Goal: Task Accomplishment & Management: Use online tool/utility

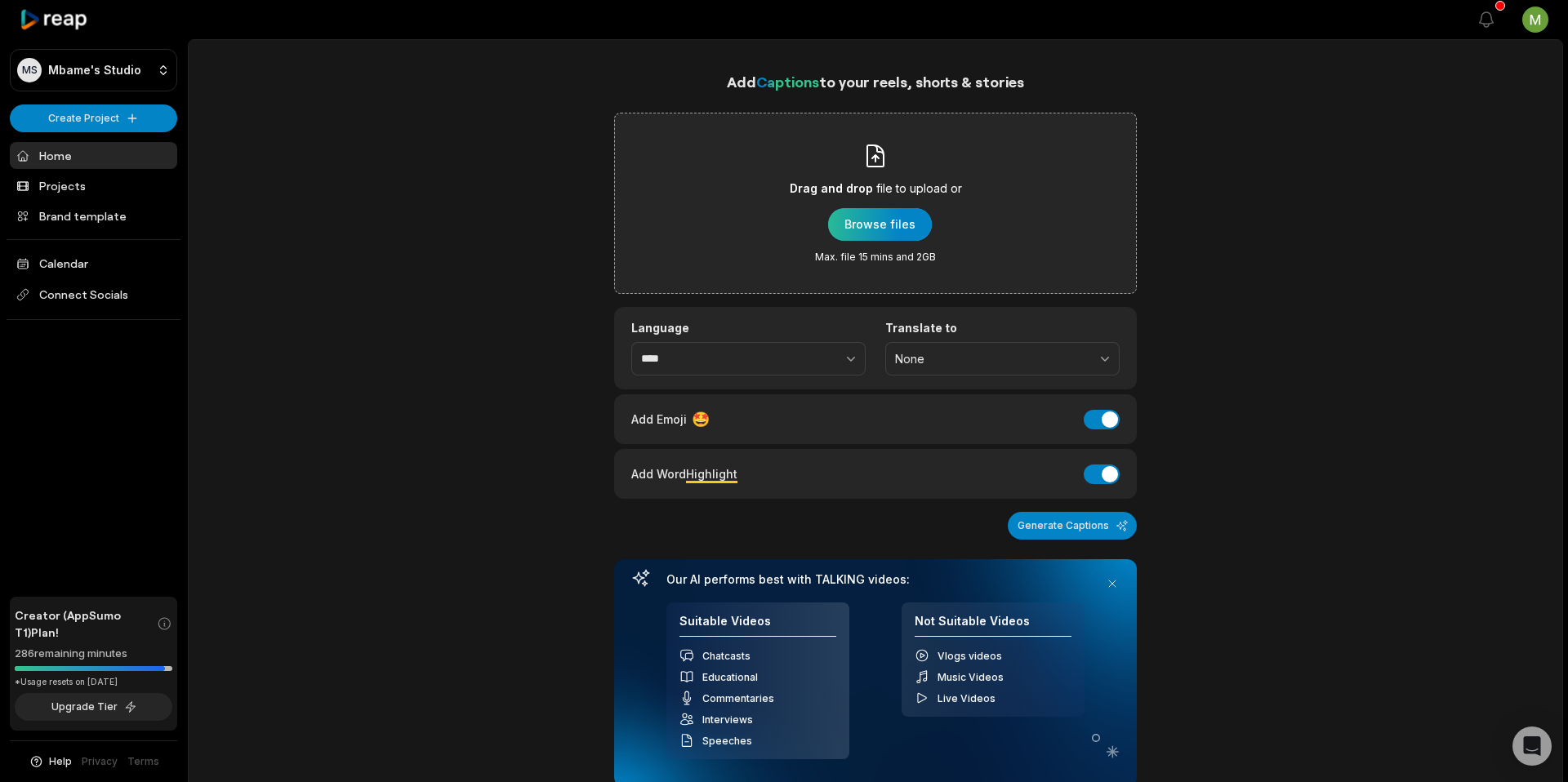
click at [907, 219] on div "button" at bounding box center [880, 224] width 104 height 32
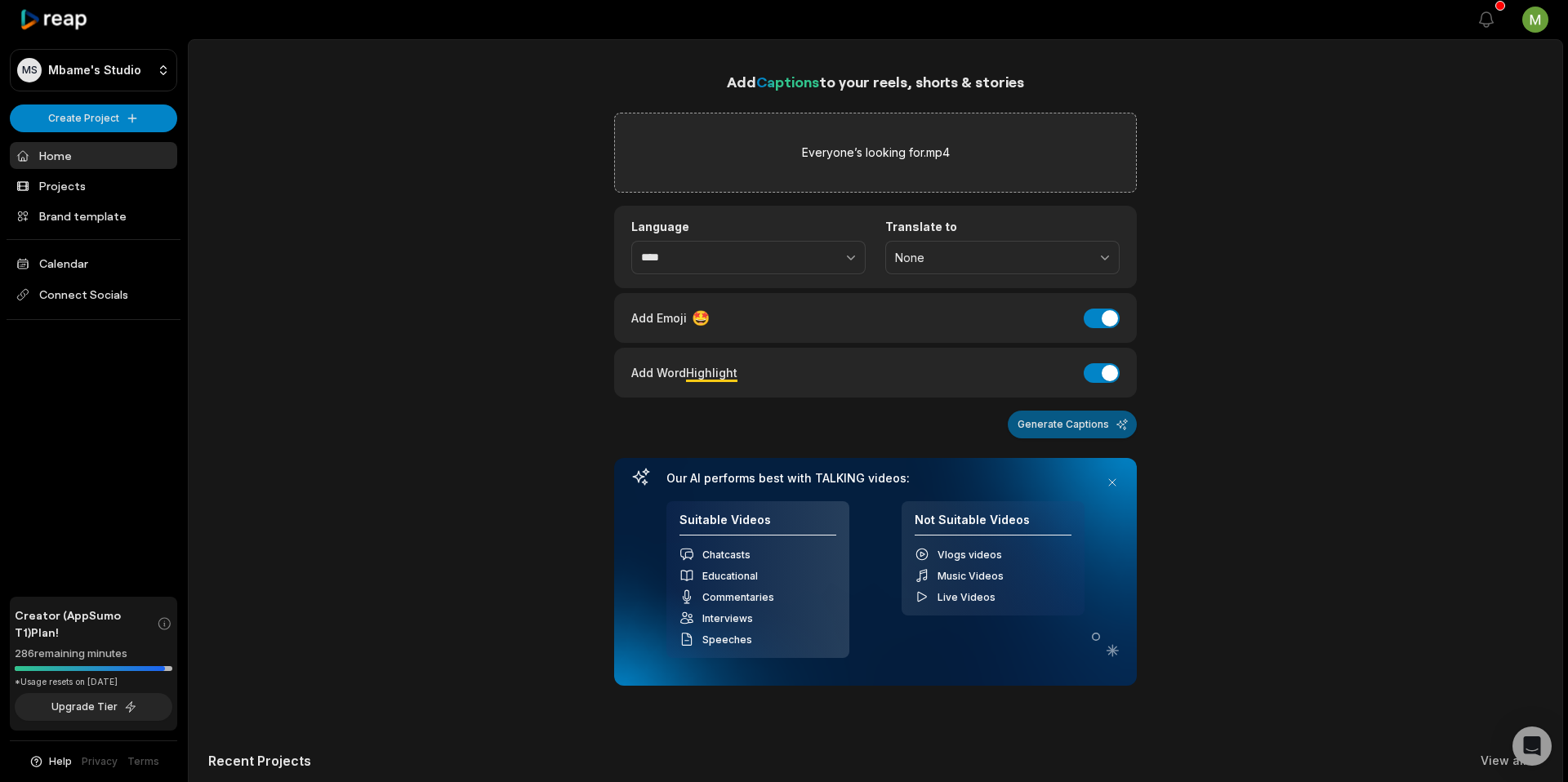
click at [1042, 427] on button "Generate Captions" at bounding box center [1071, 424] width 129 height 28
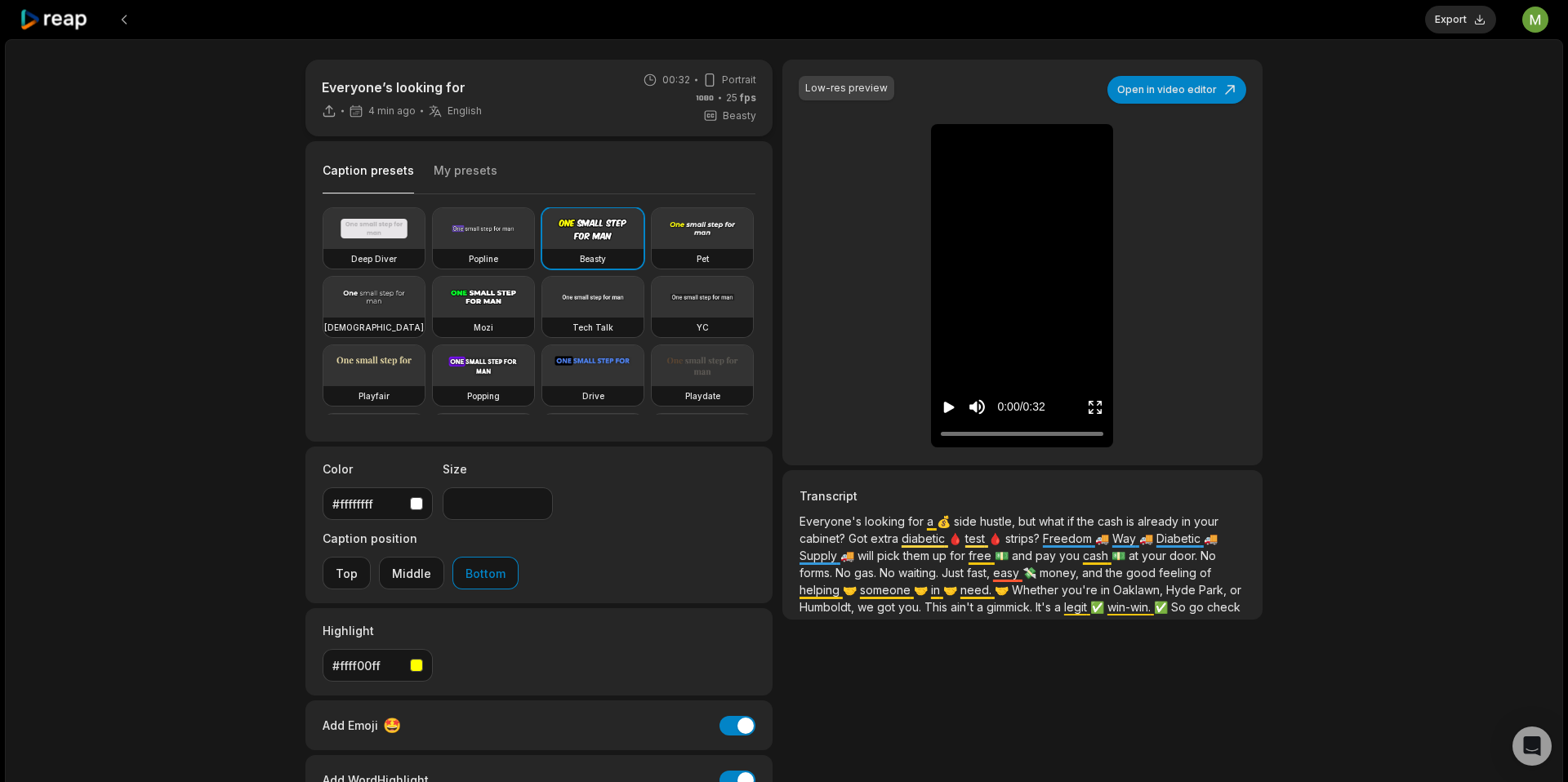
click at [40, 26] on icon at bounding box center [54, 20] width 69 height 22
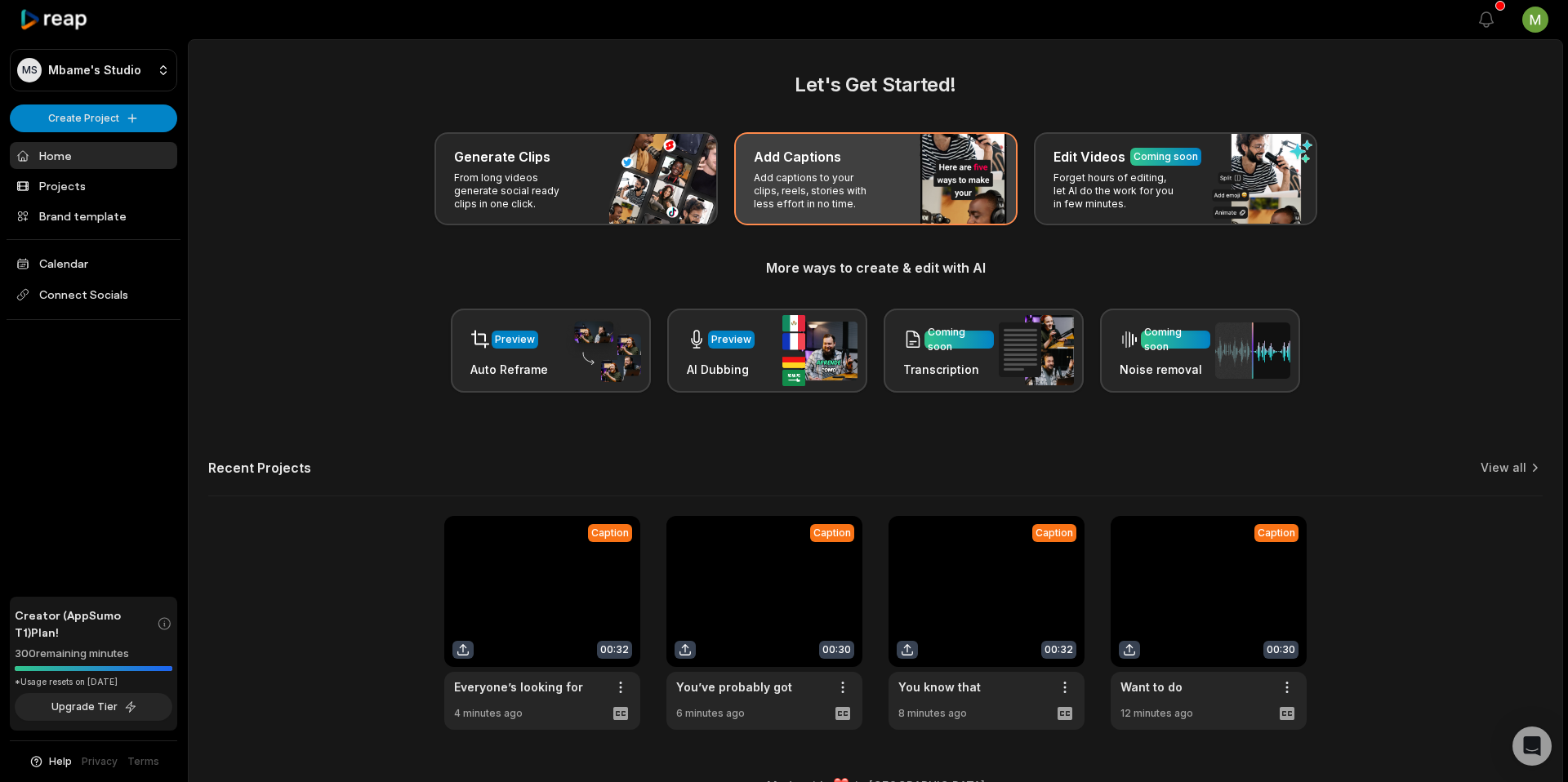
click at [874, 196] on p "Add captions to your clips, reels, stories with less effort in no time." at bounding box center [816, 191] width 126 height 39
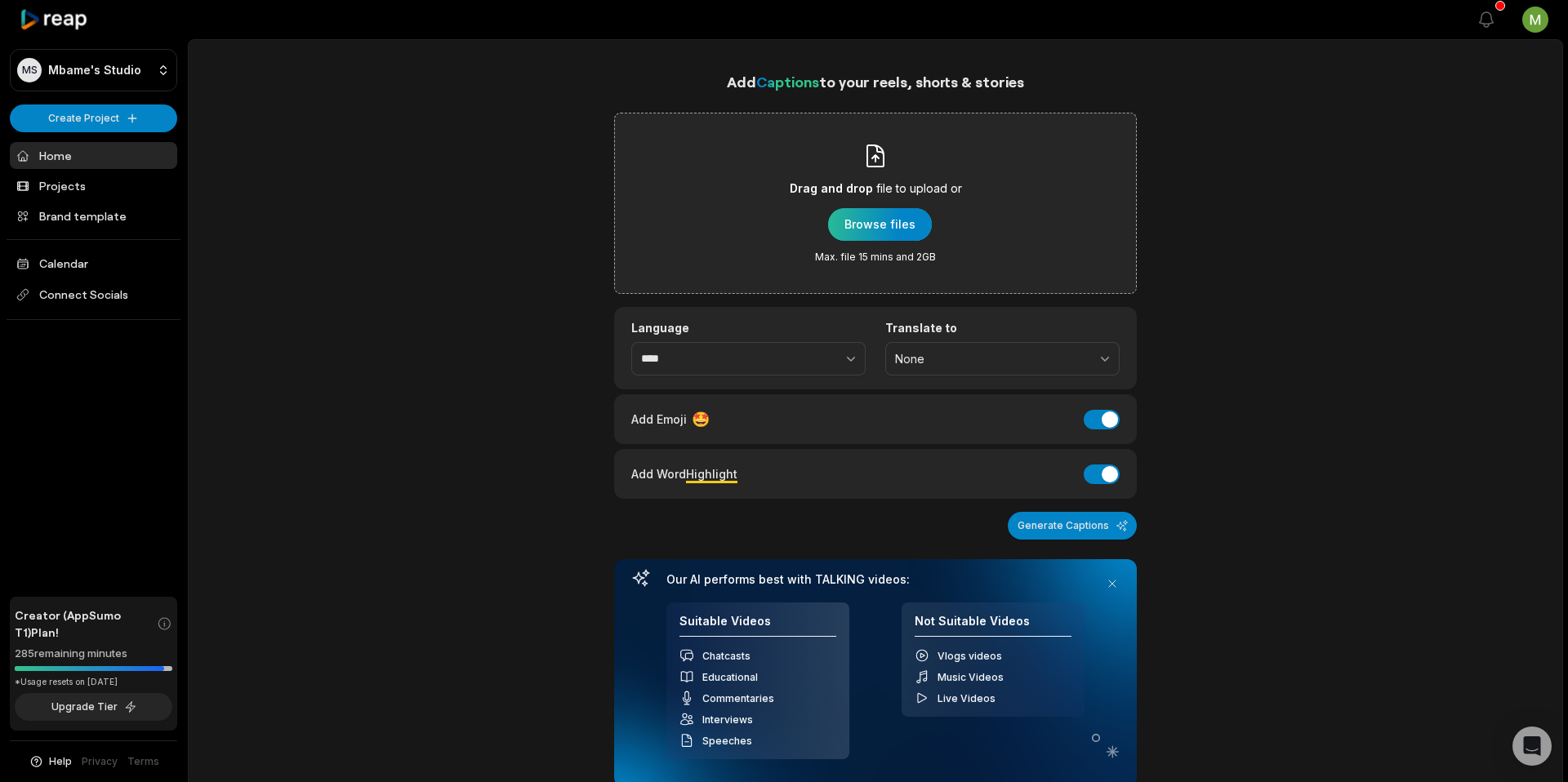
click at [914, 218] on div "button" at bounding box center [880, 224] width 104 height 32
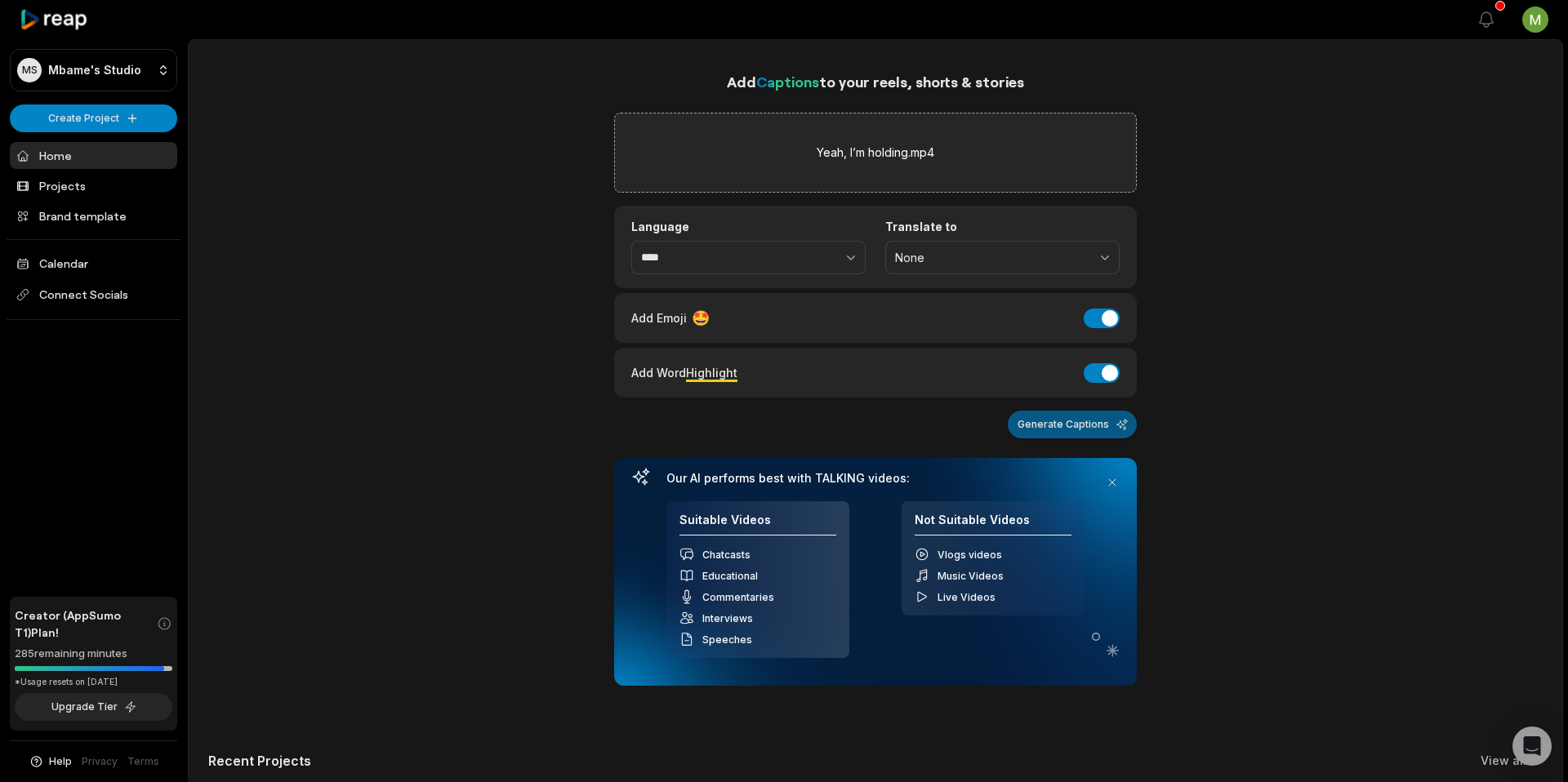
click at [1064, 426] on button "Generate Captions" at bounding box center [1071, 424] width 129 height 28
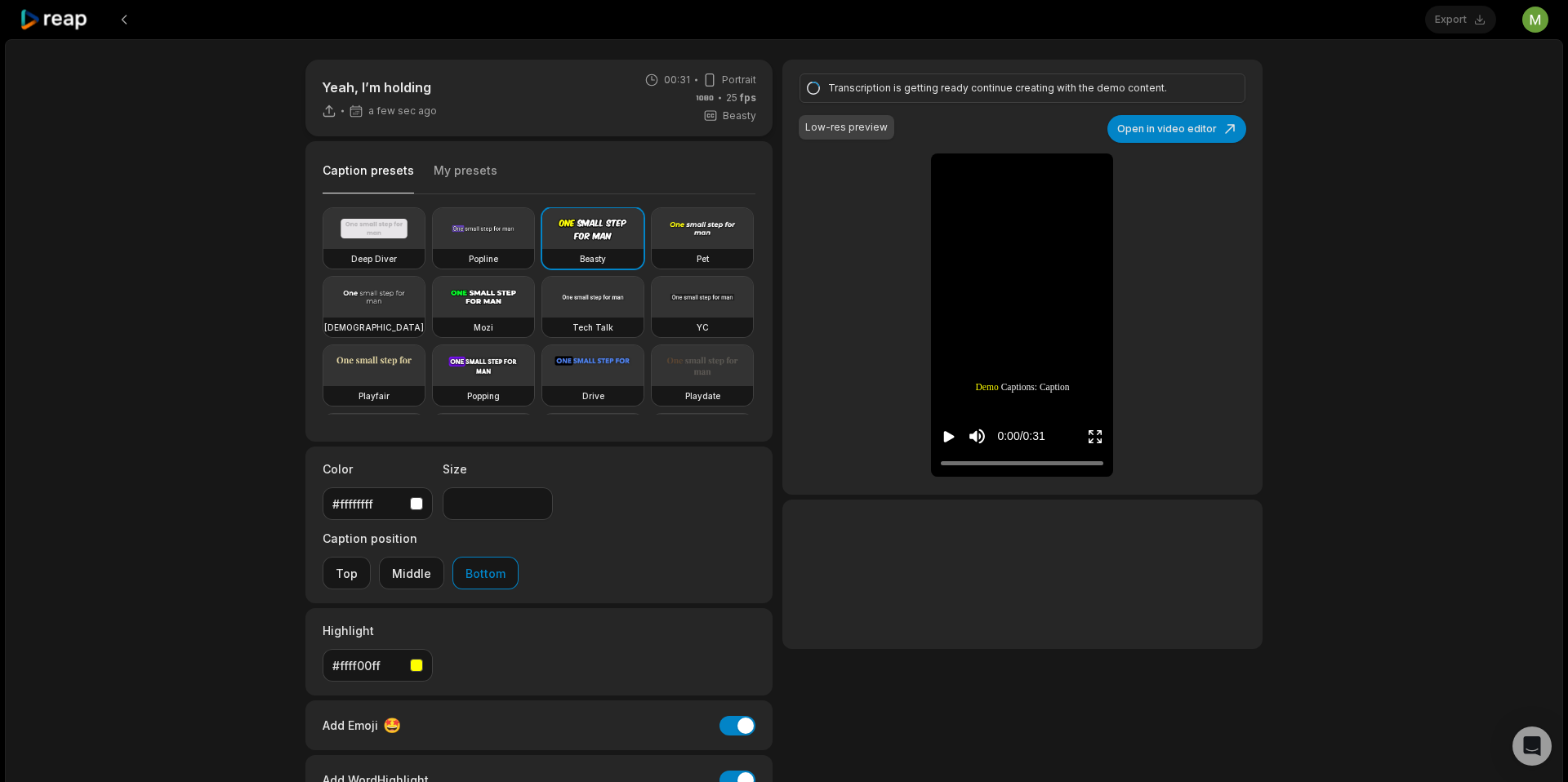
click at [52, 26] on icon at bounding box center [54, 20] width 69 height 22
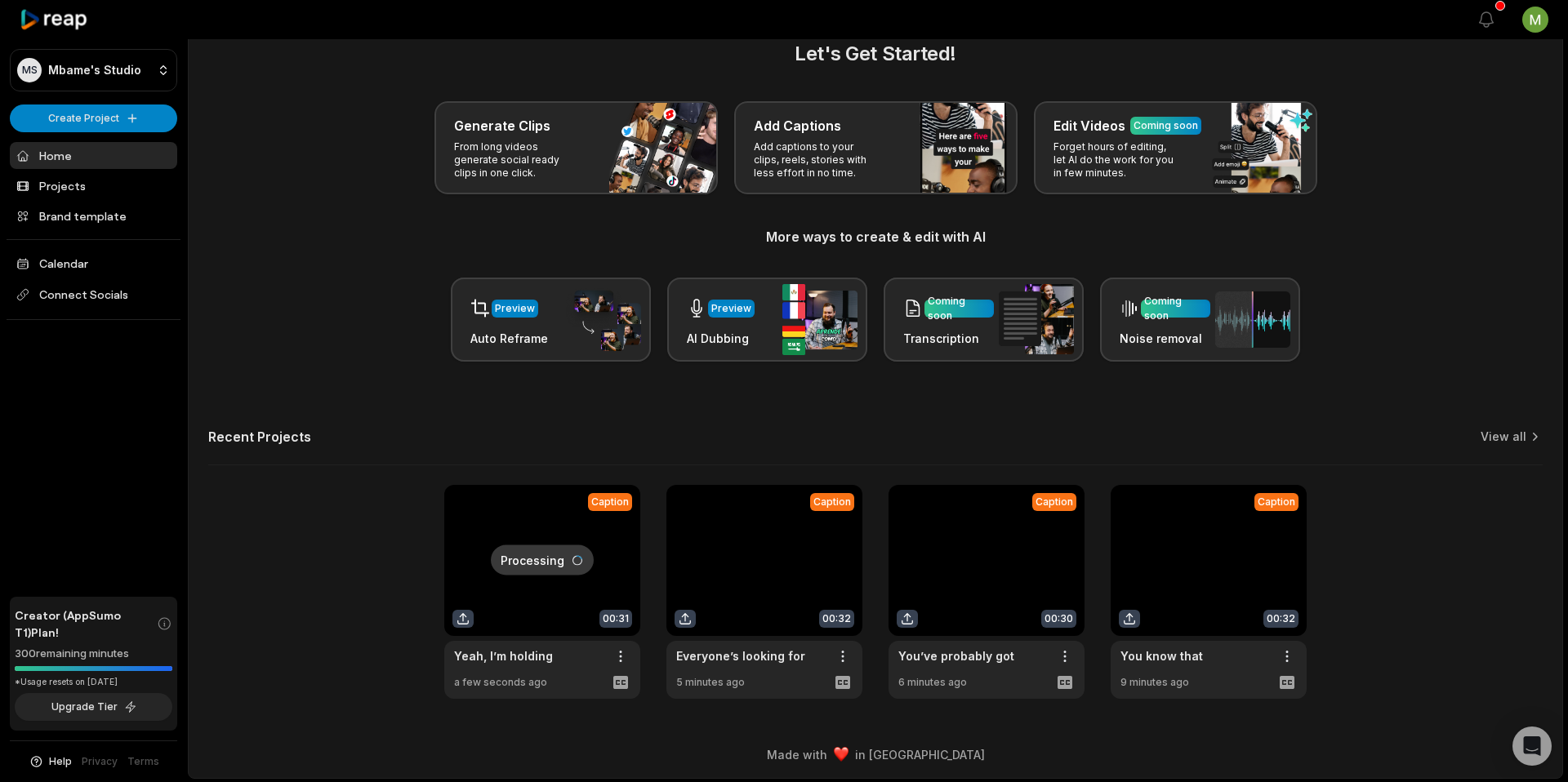
scroll to position [26, 0]
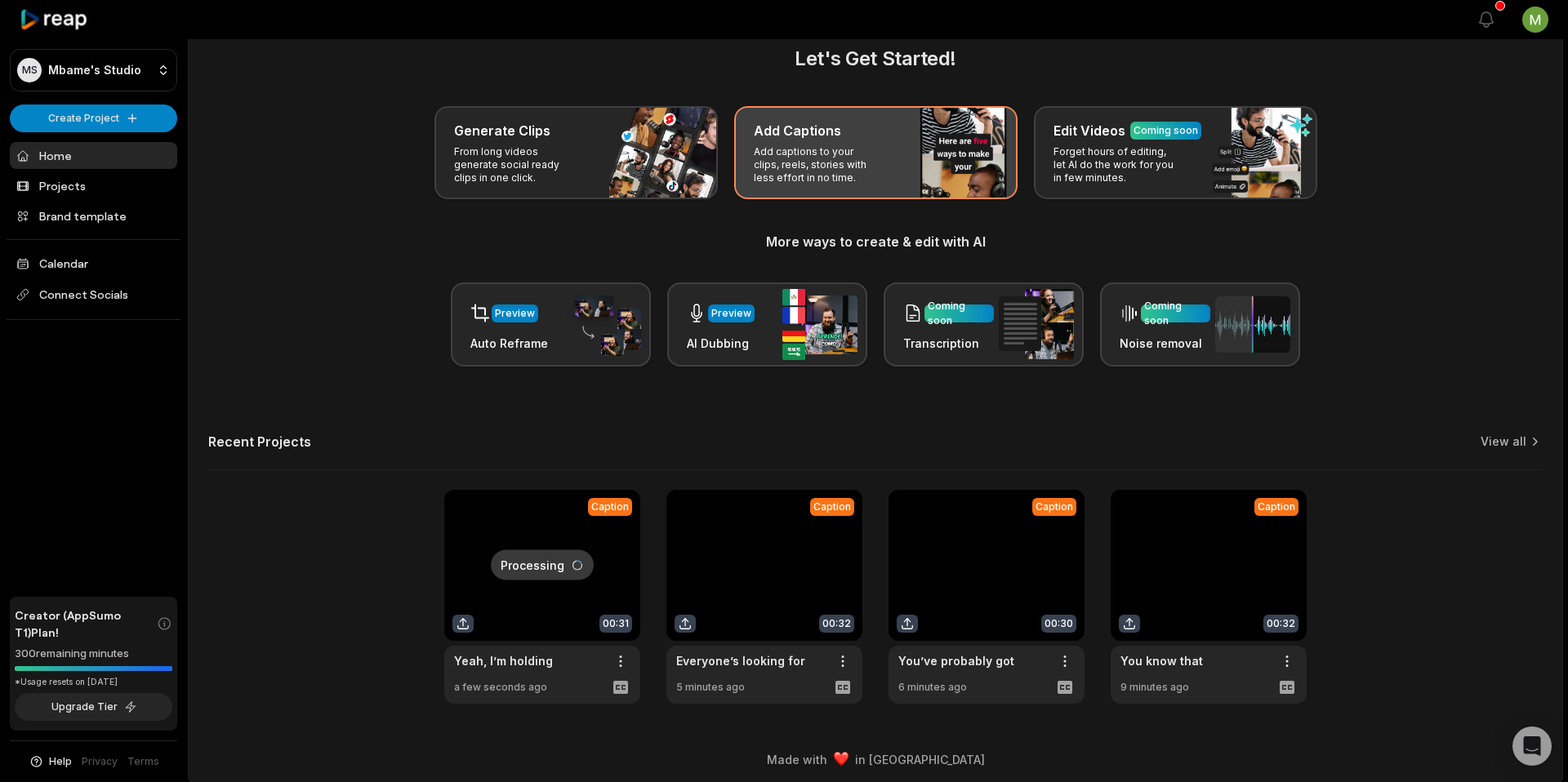
click at [880, 139] on div "Add Captions" at bounding box center [875, 130] width 244 height 20
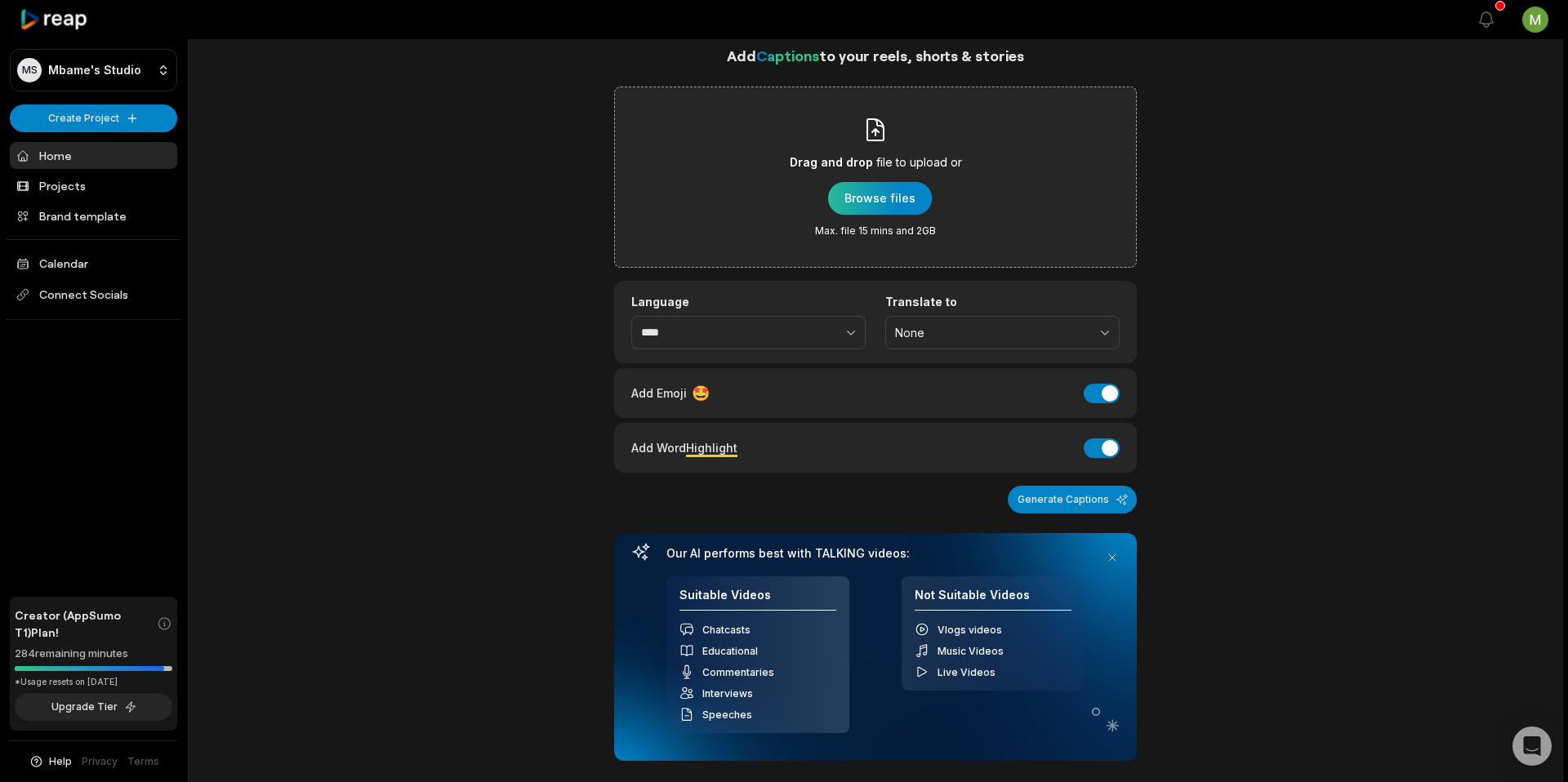
click at [878, 197] on div "button" at bounding box center [880, 198] width 104 height 32
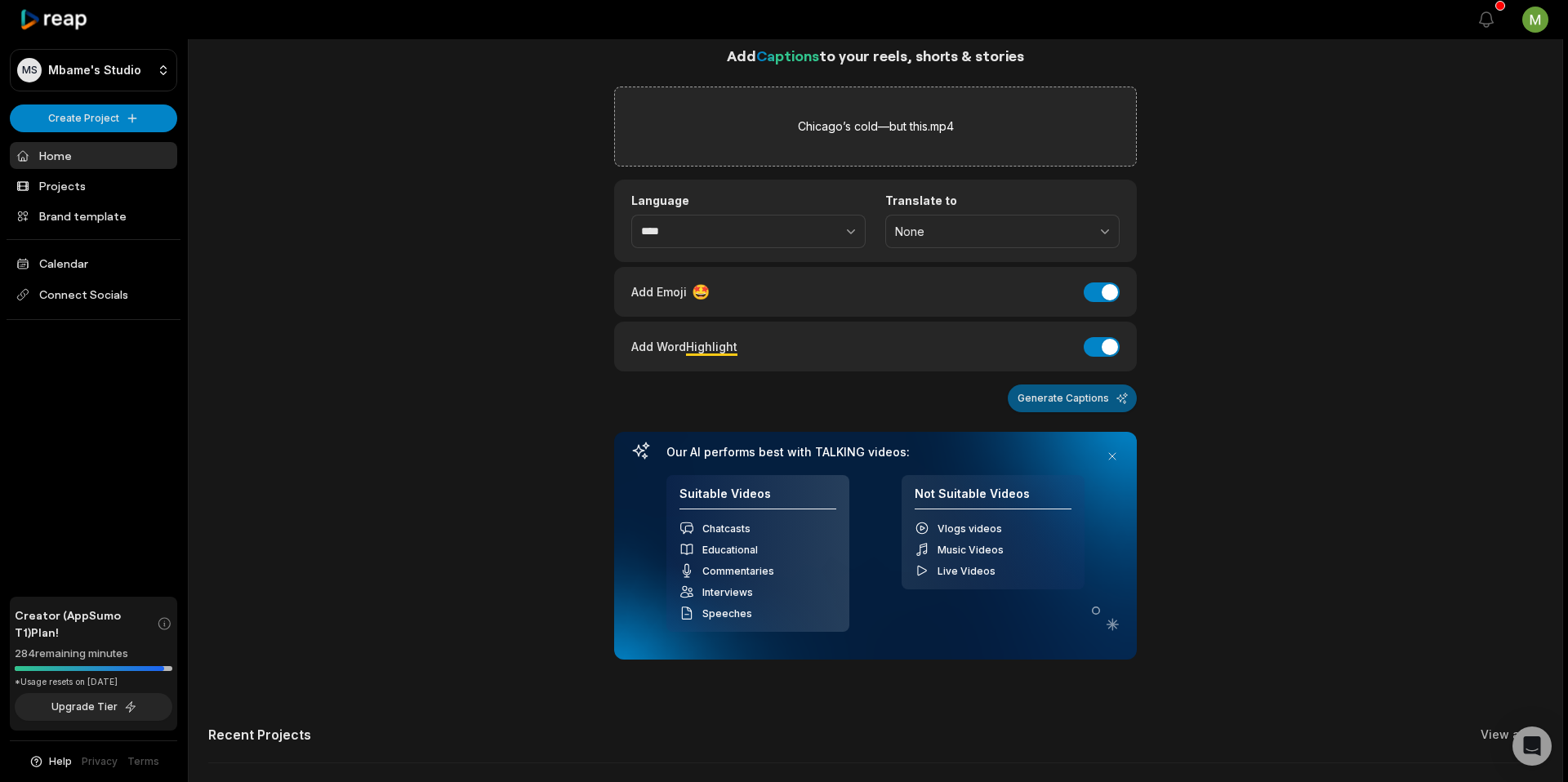
click at [1083, 401] on button "Generate Captions" at bounding box center [1071, 398] width 129 height 28
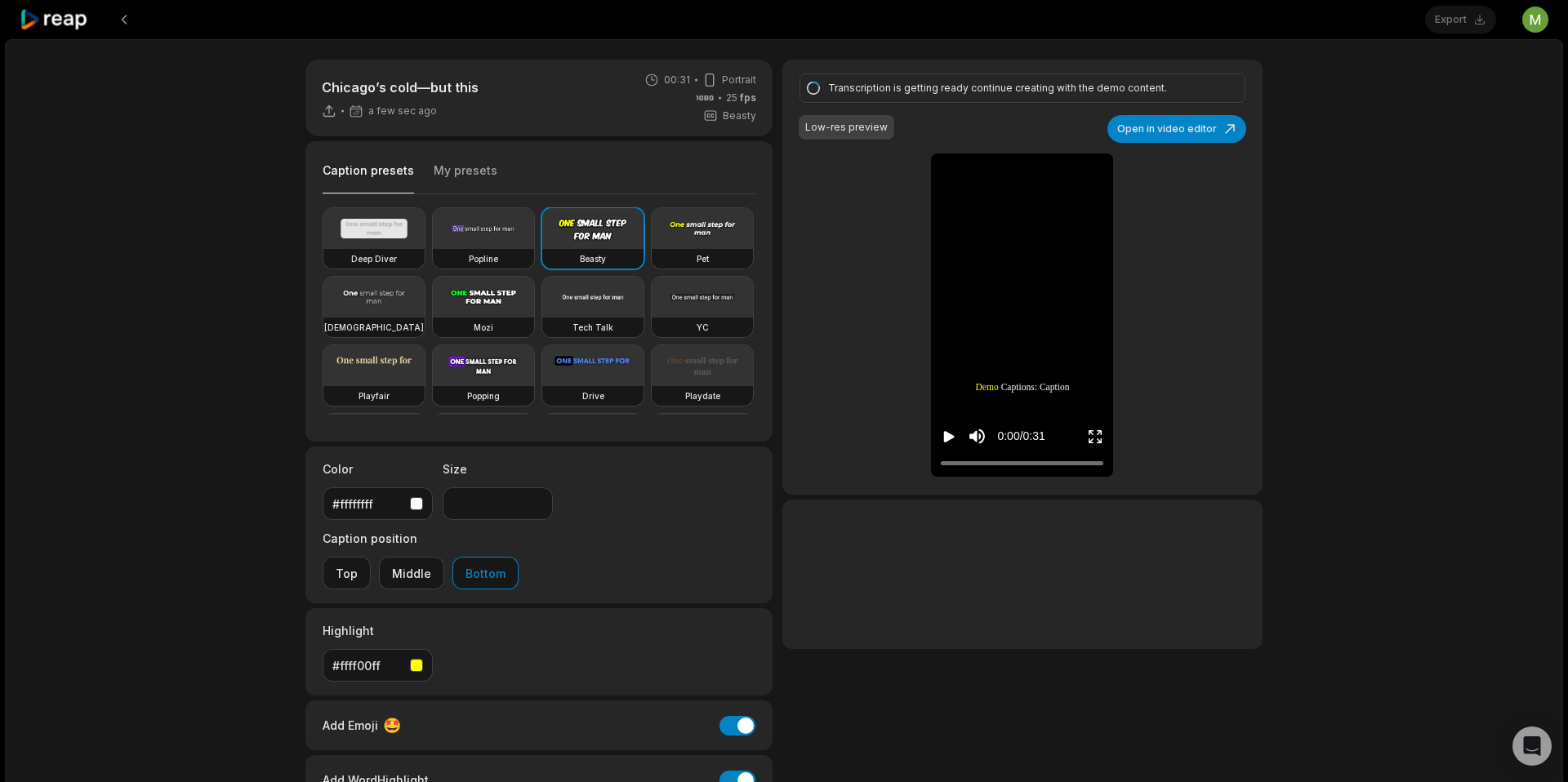
click at [35, 24] on icon at bounding box center [54, 20] width 69 height 22
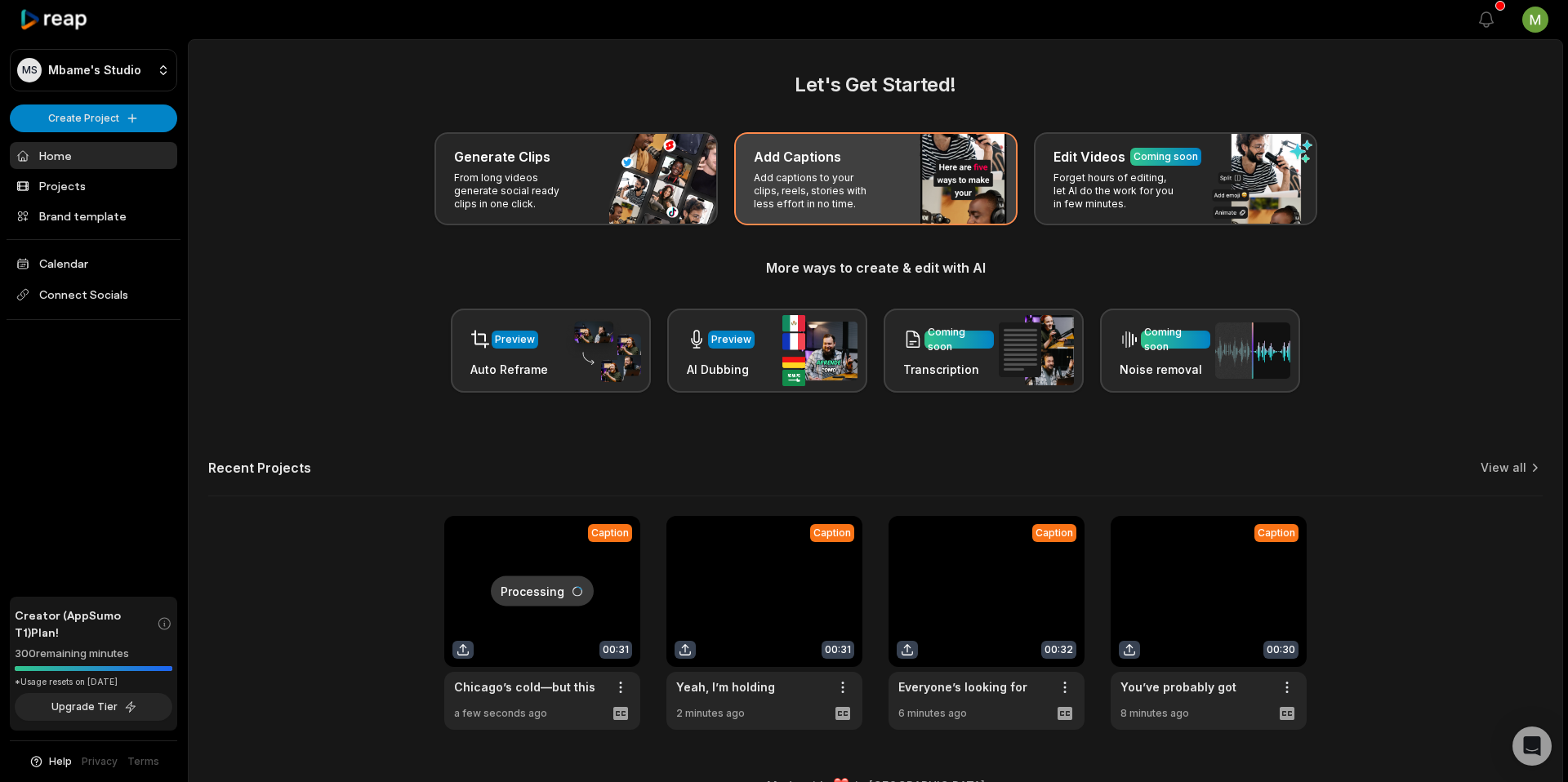
click at [827, 180] on p "Add captions to your clips, reels, stories with less effort in no time." at bounding box center [816, 191] width 126 height 39
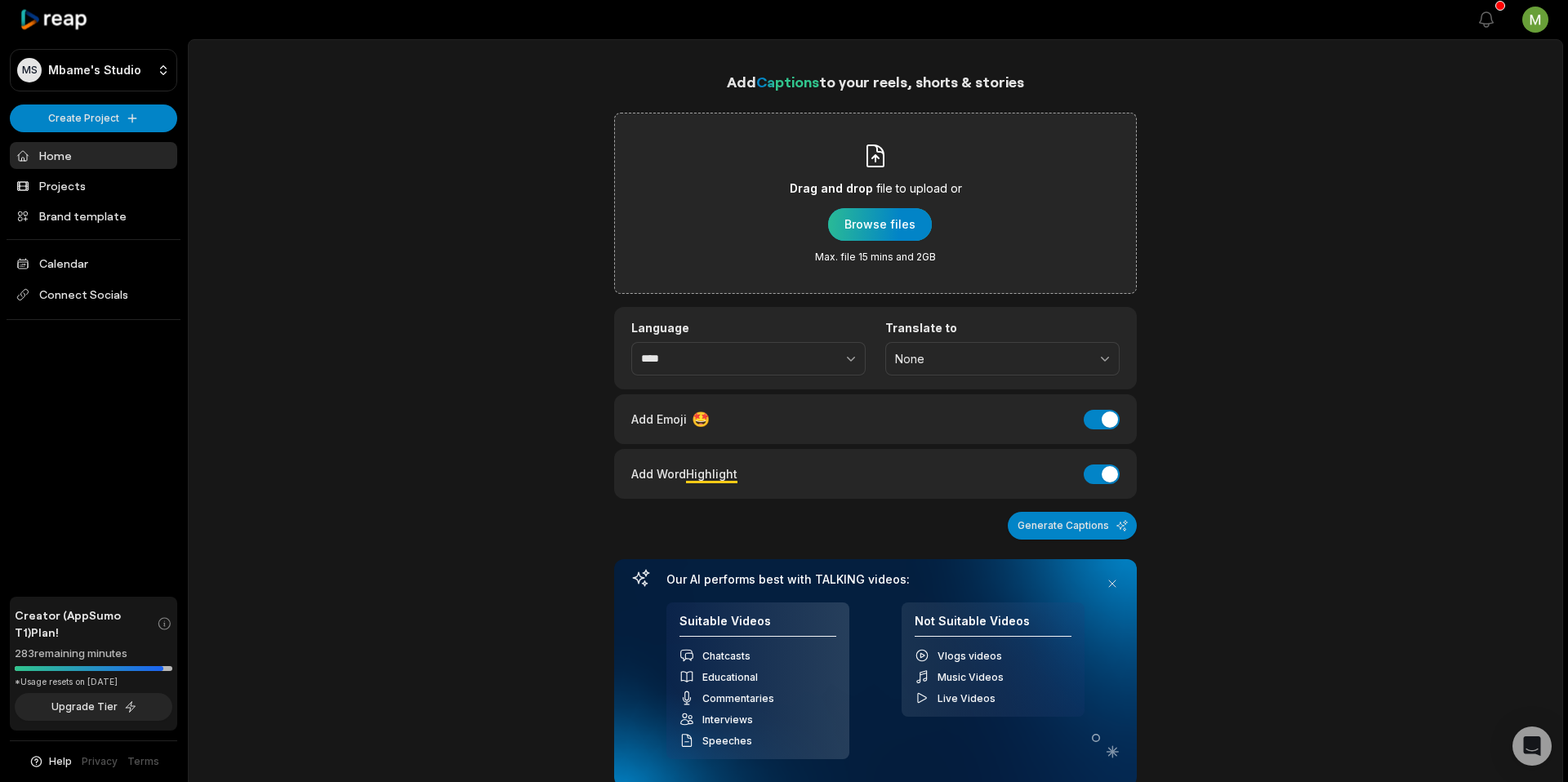
click at [865, 218] on div "button" at bounding box center [880, 224] width 104 height 32
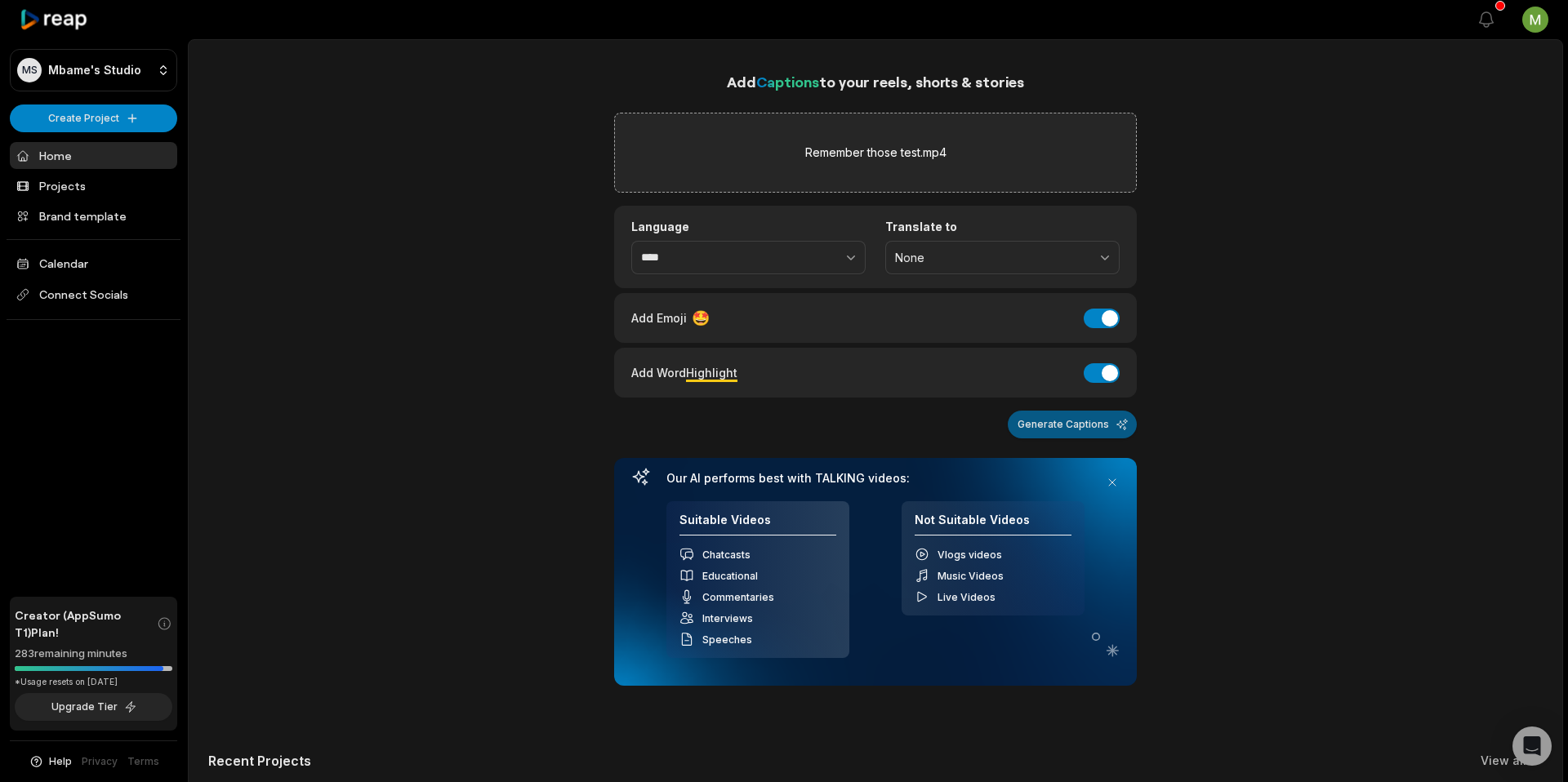
click at [1073, 421] on button "Generate Captions" at bounding box center [1071, 424] width 129 height 28
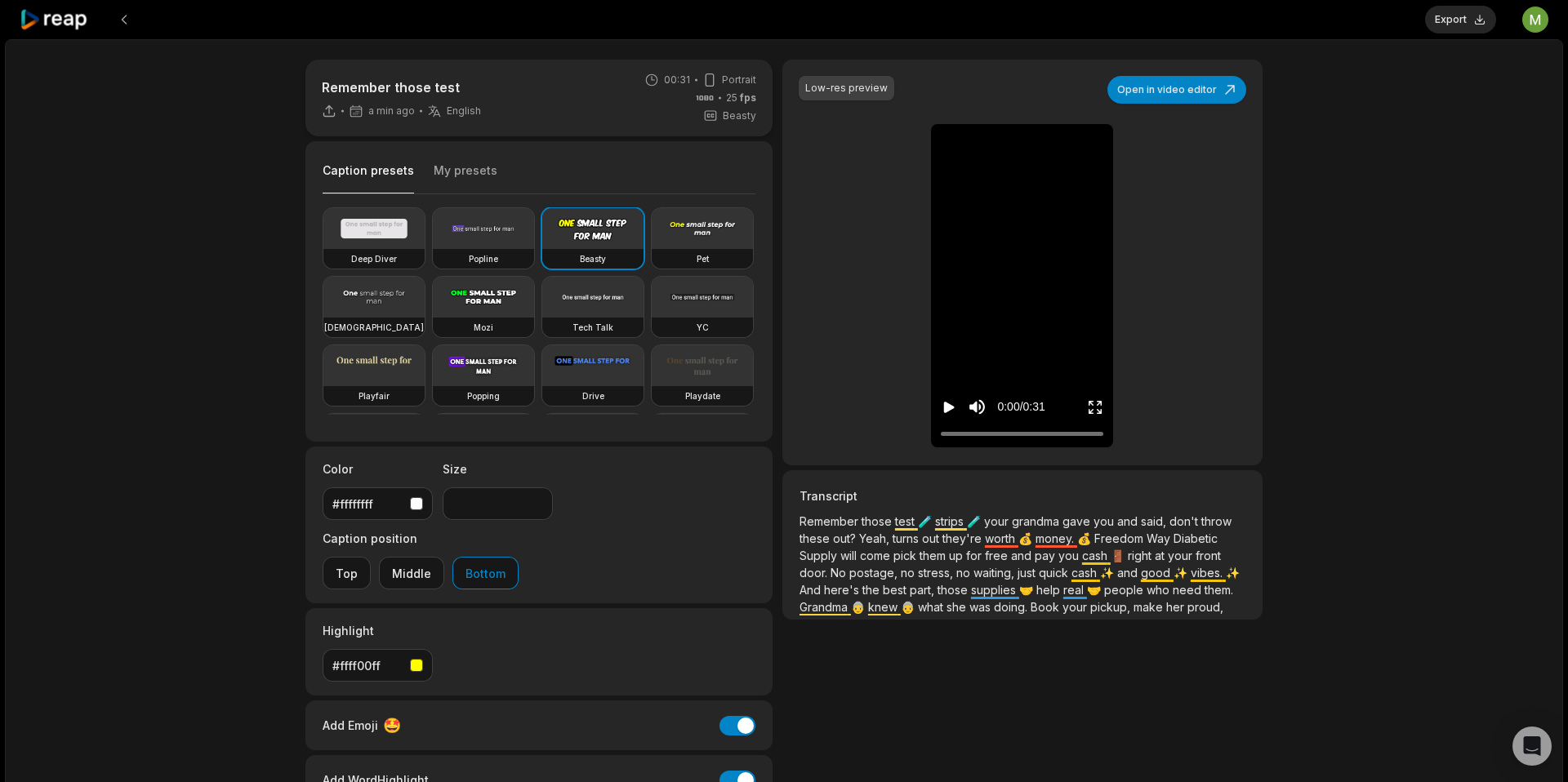
click at [49, 11] on icon at bounding box center [54, 20] width 69 height 22
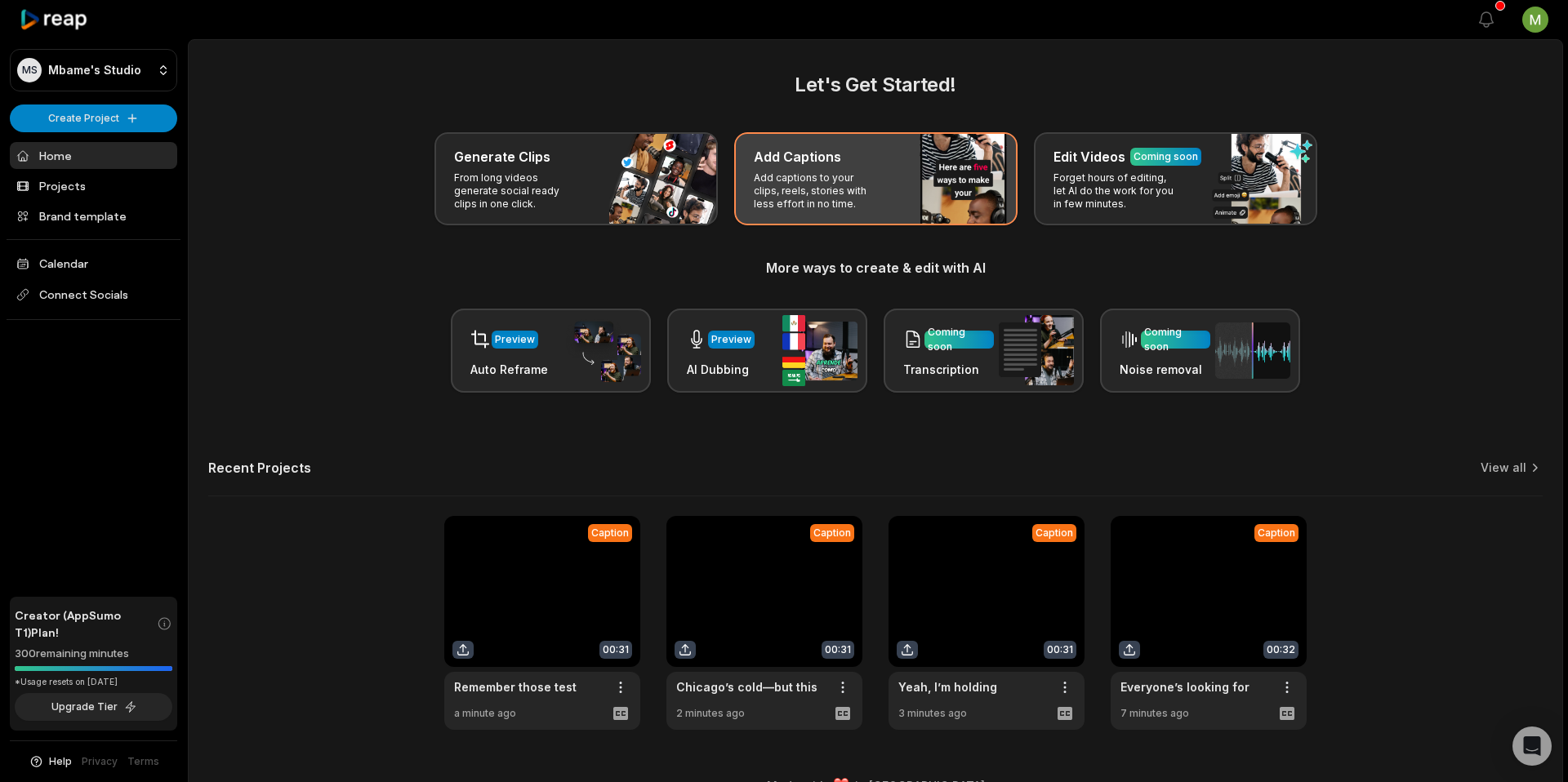
click at [815, 200] on p "Add captions to your clips, reels, stories with less effort in no time." at bounding box center [816, 191] width 126 height 39
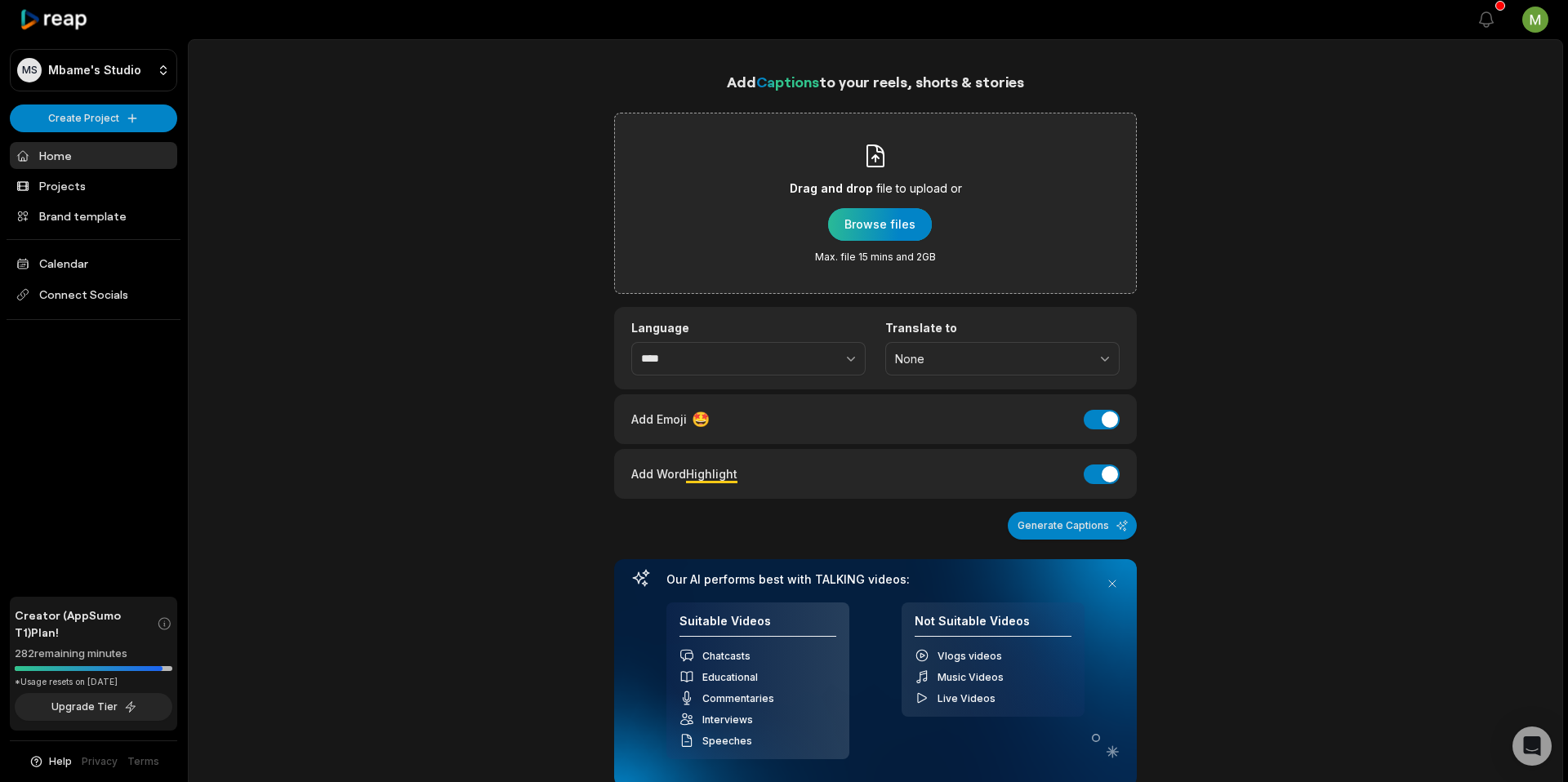
click at [890, 223] on div "button" at bounding box center [880, 224] width 104 height 32
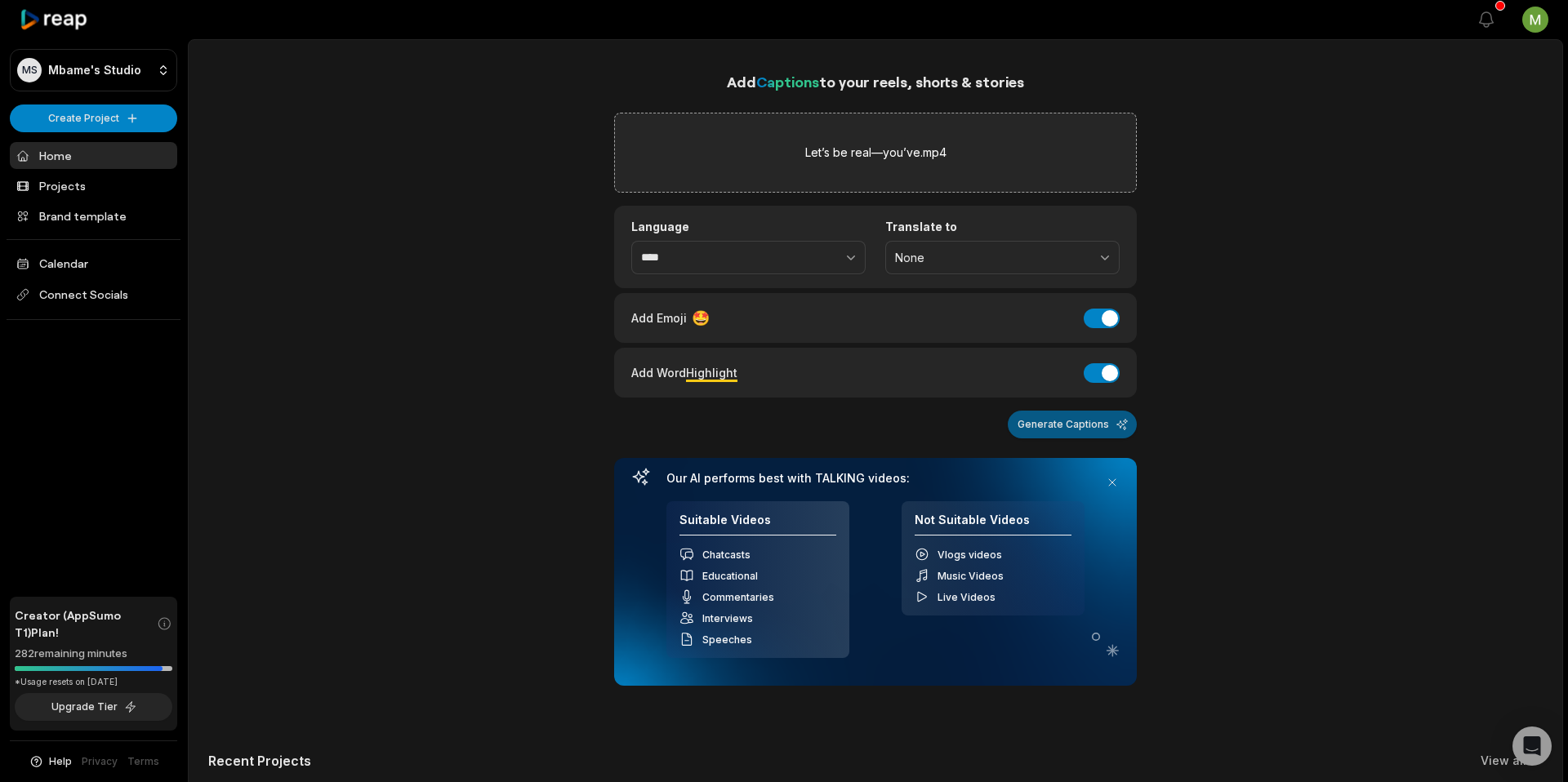
click at [1054, 431] on button "Generate Captions" at bounding box center [1071, 424] width 129 height 28
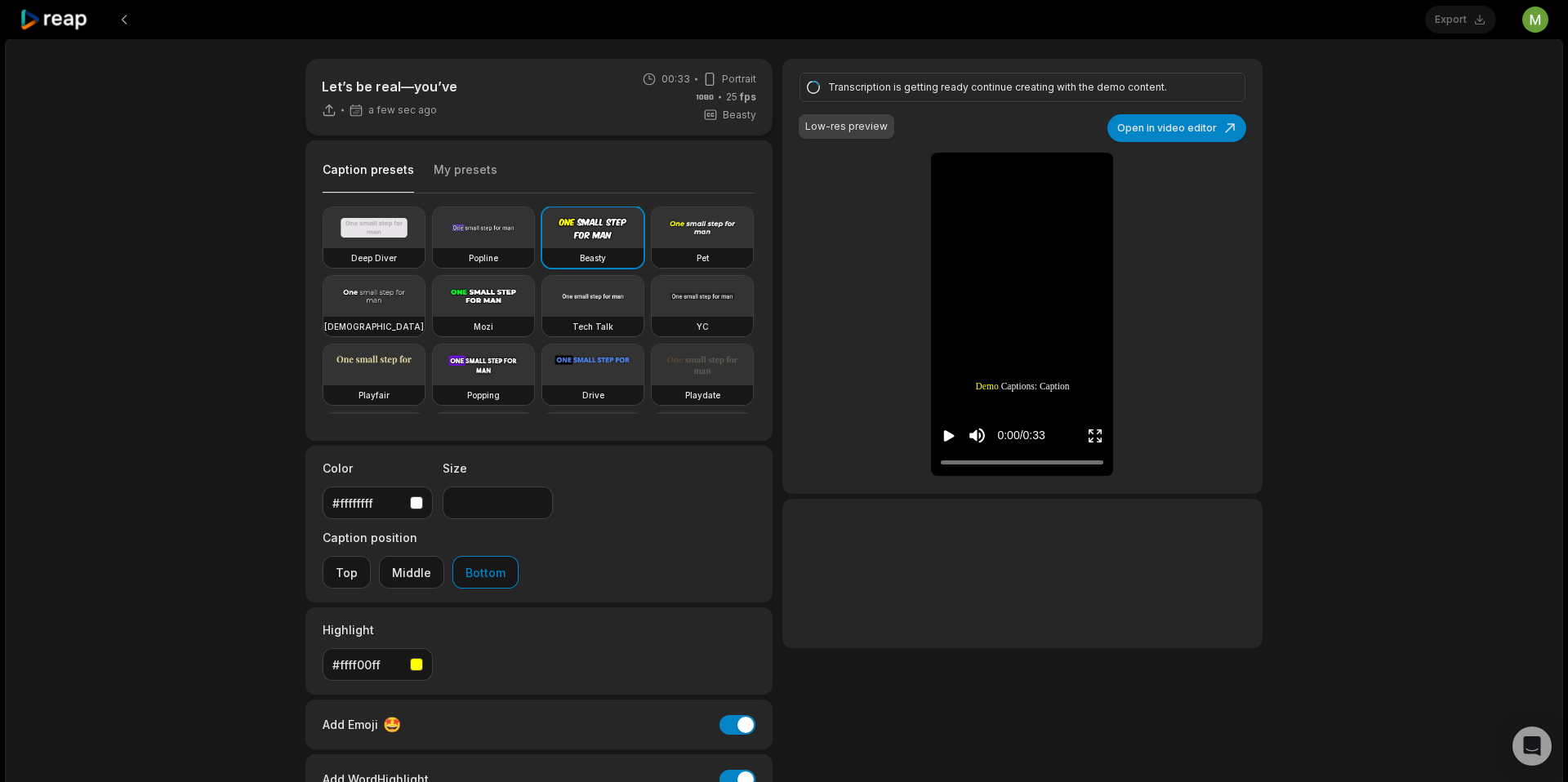
click at [47, 25] on icon at bounding box center [54, 20] width 69 height 22
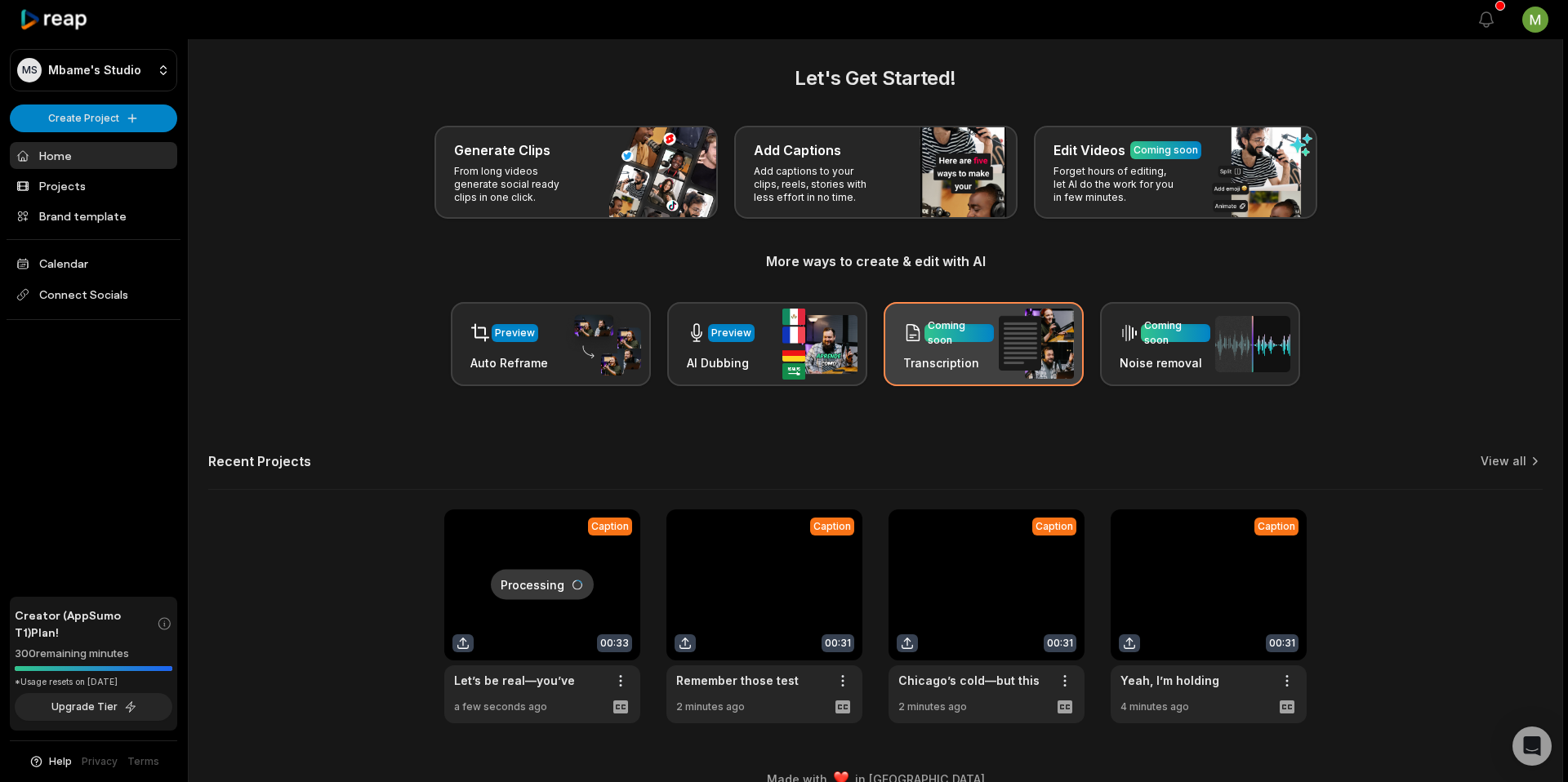
scroll to position [14, 0]
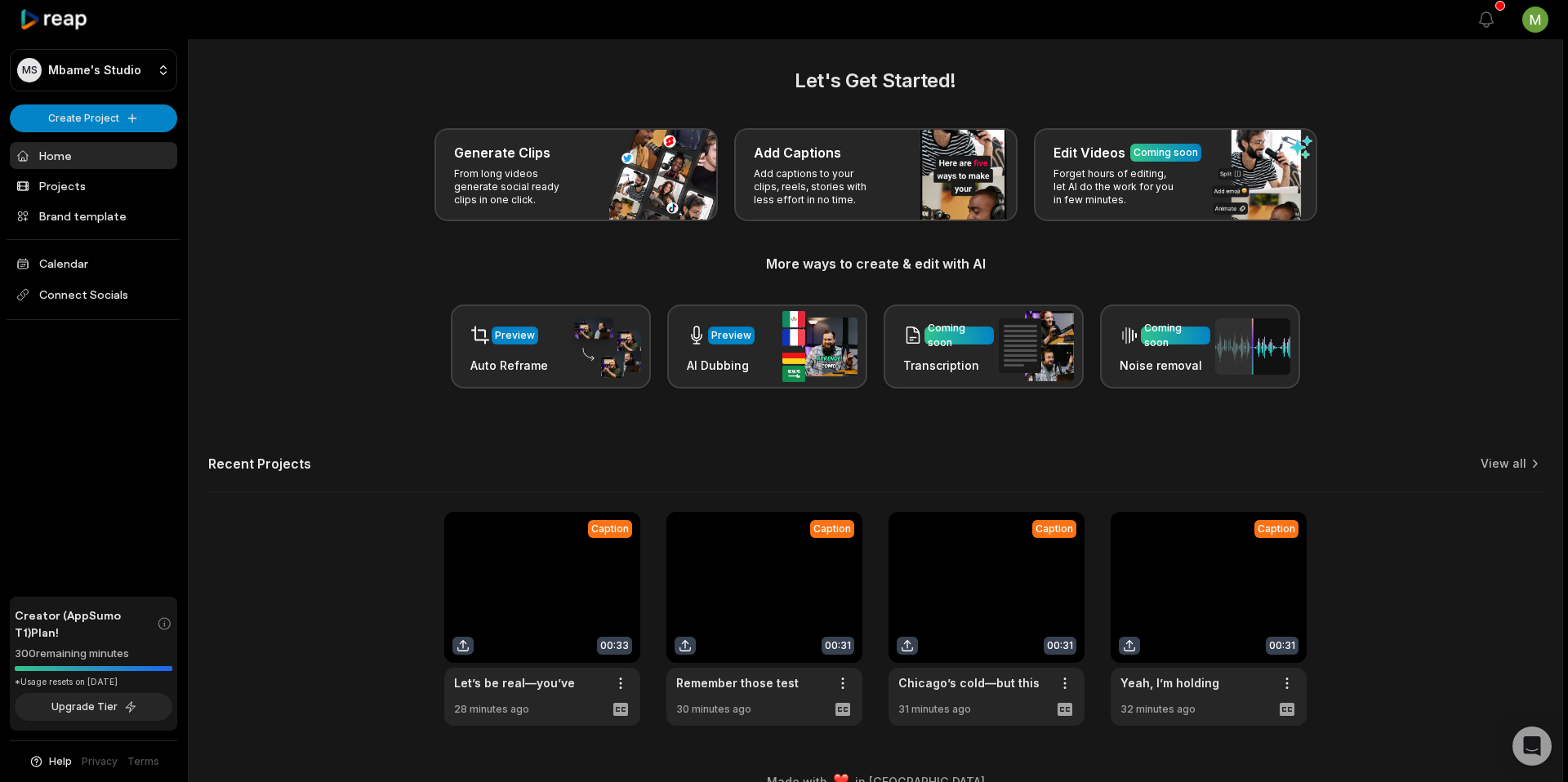
scroll to position [5, 0]
click at [459, 643] on link at bounding box center [543, 617] width 196 height 214
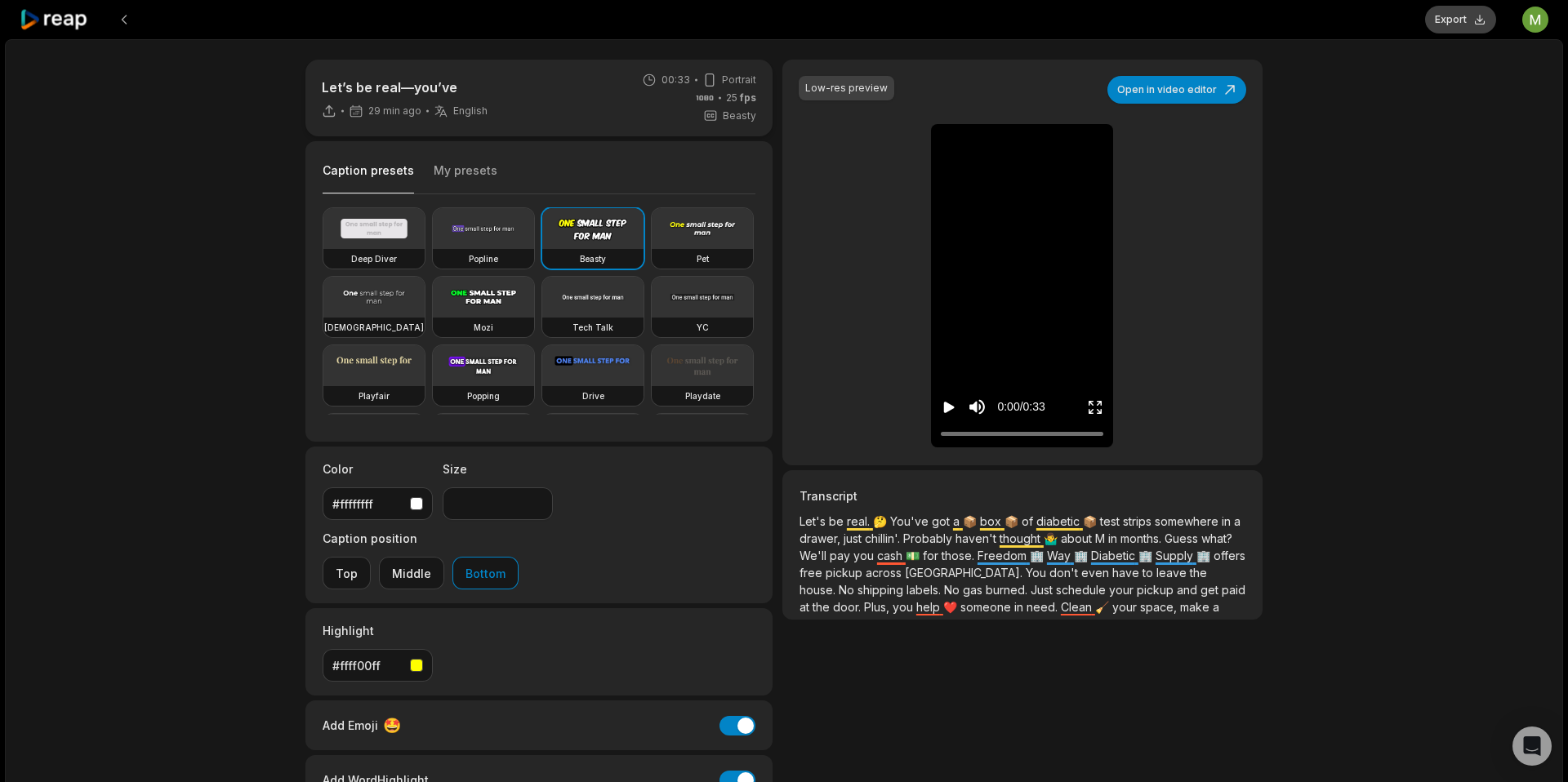
click at [1468, 19] on button "Export" at bounding box center [1460, 20] width 71 height 28
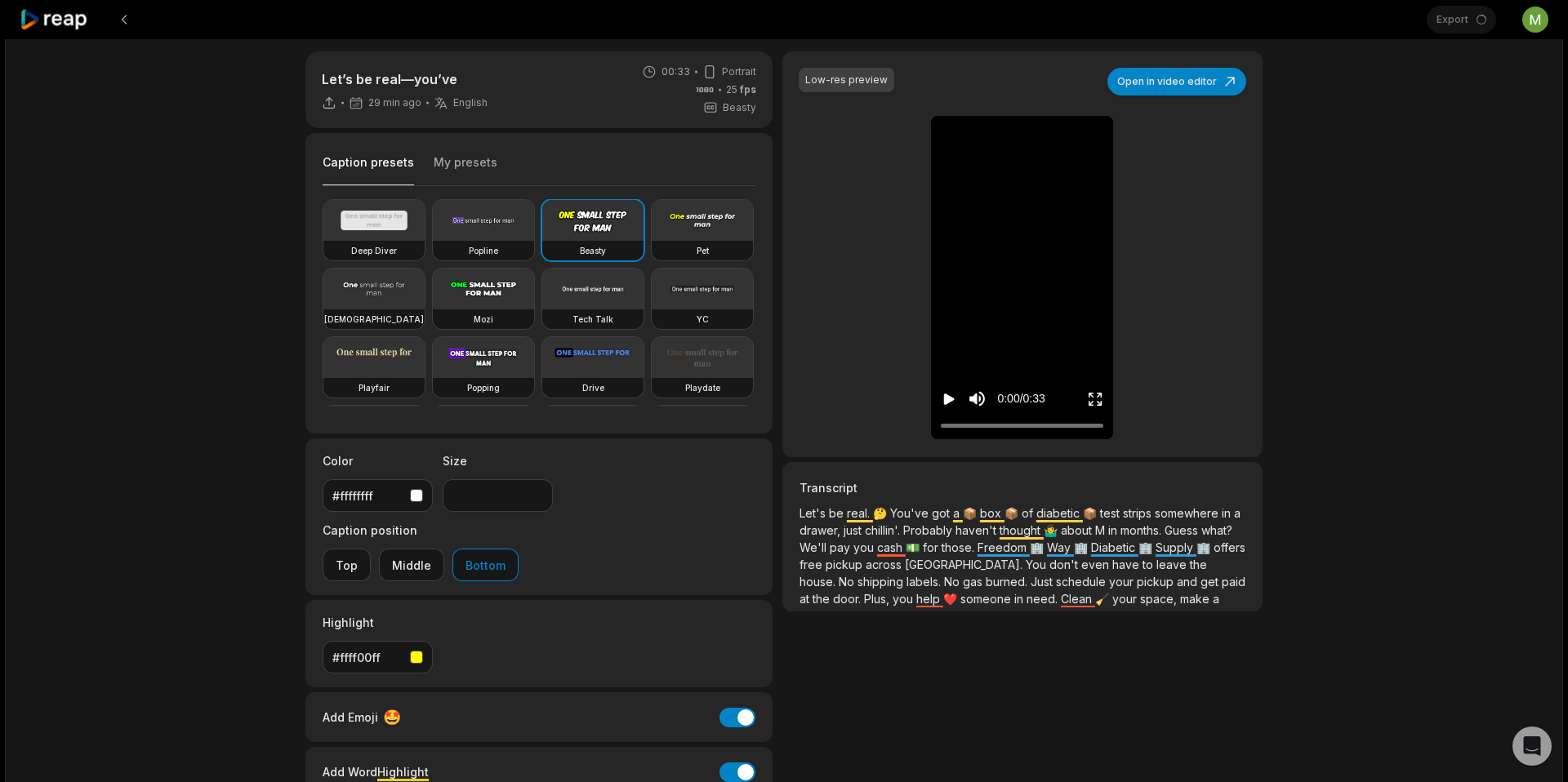
scroll to position [9, 0]
